Goal: Transaction & Acquisition: Purchase product/service

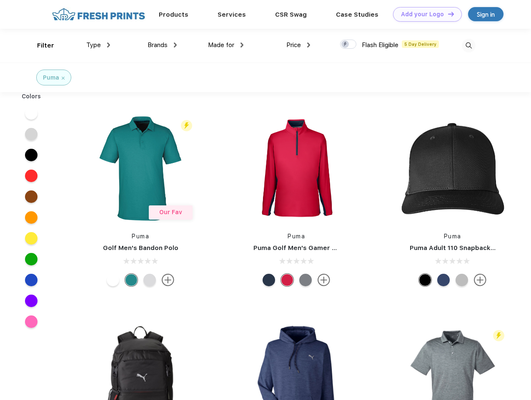
click at [424, 14] on link "Add your Logo Design Tool" at bounding box center [427, 14] width 69 height 15
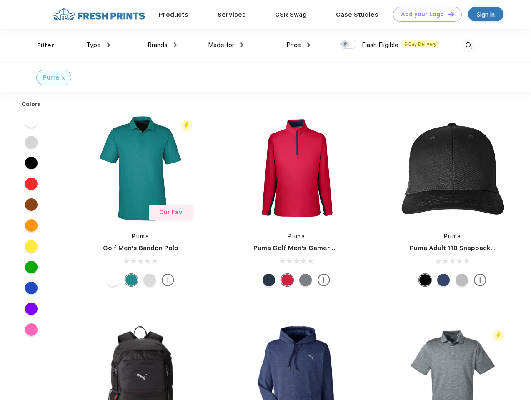
click at [0, 0] on div "Design Tool" at bounding box center [0, 0] width 0 height 0
click at [447, 14] on link "Add your Logo Design Tool" at bounding box center [427, 14] width 69 height 15
click at [40, 45] on div "Filter" at bounding box center [45, 46] width 17 height 10
click at [98, 45] on span "Type" at bounding box center [93, 45] width 15 height 8
click at [162, 45] on span "Brands" at bounding box center [158, 45] width 20 height 8
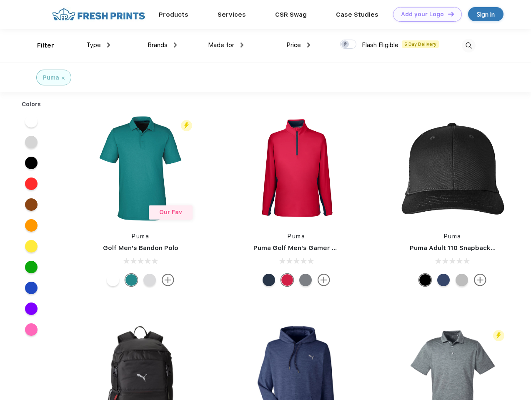
click at [226, 45] on span "Made for" at bounding box center [221, 45] width 26 height 8
click at [298, 45] on span "Price" at bounding box center [293, 45] width 15 height 8
click at [348, 45] on div at bounding box center [348, 44] width 16 height 9
click at [346, 45] on input "checkbox" at bounding box center [342, 41] width 5 height 5
click at [469, 45] on img at bounding box center [469, 46] width 14 height 14
